Goal: Transaction & Acquisition: Purchase product/service

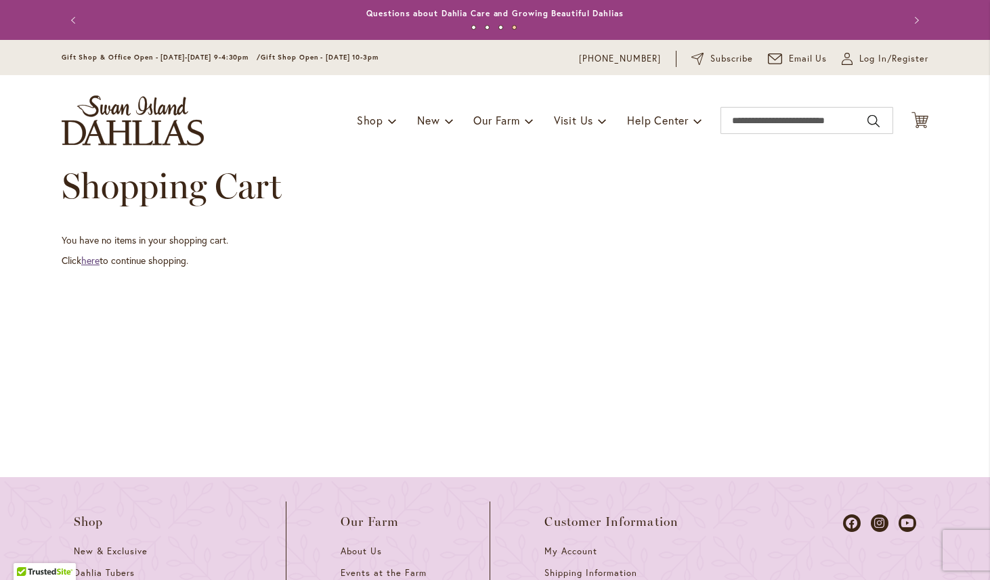
click at [95, 259] on link "here" at bounding box center [90, 260] width 18 height 13
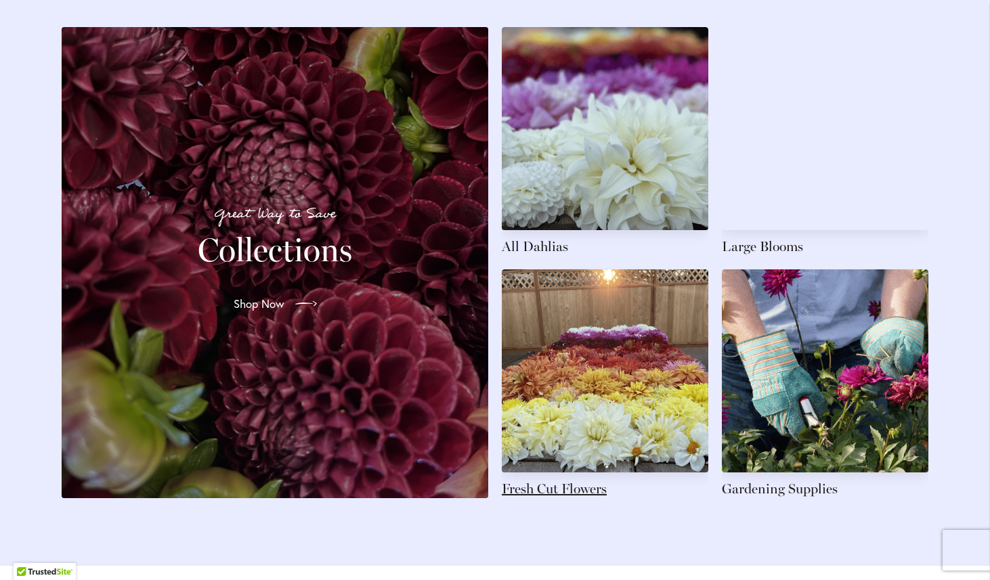
scroll to position [2012, 0]
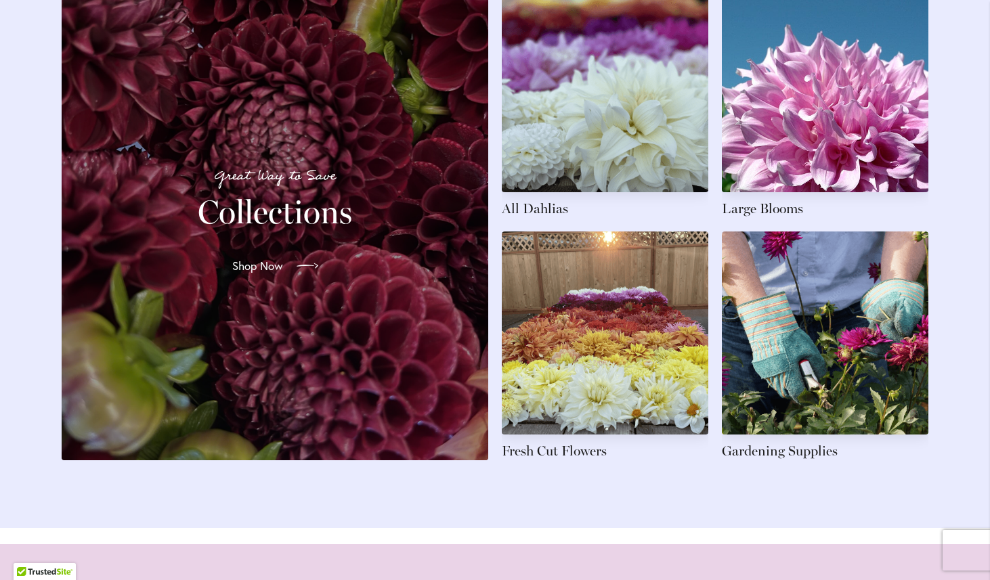
click at [258, 274] on span "Shop Now" at bounding box center [257, 266] width 51 height 16
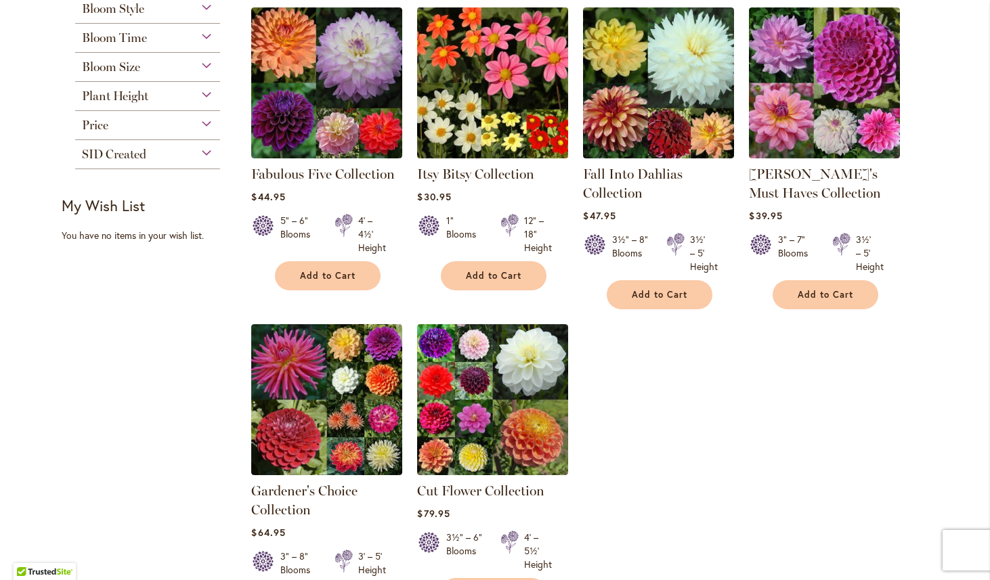
scroll to position [260, 0]
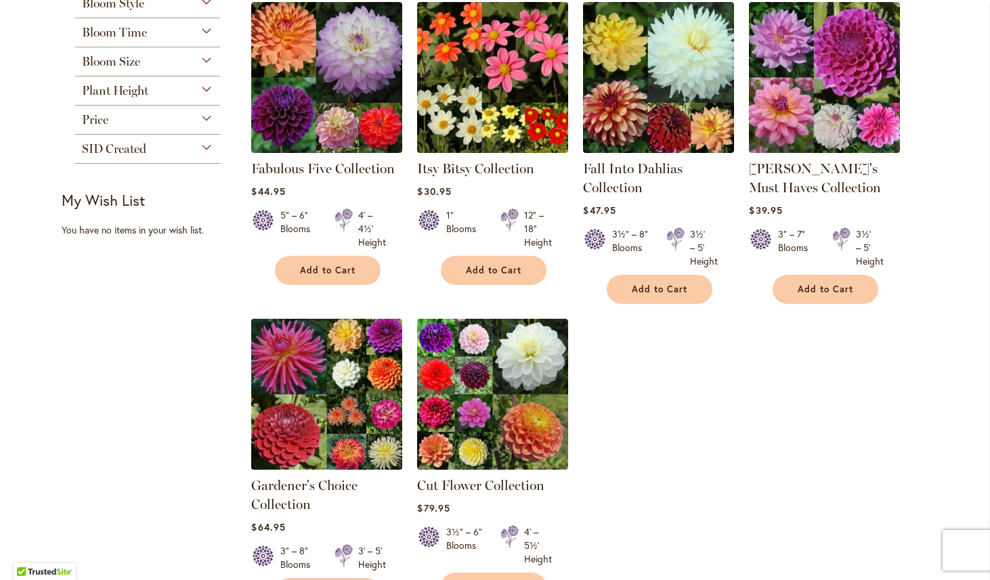
click at [343, 381] on img at bounding box center [327, 394] width 158 height 158
